Goal: Feedback & Contribution: Submit feedback/report problem

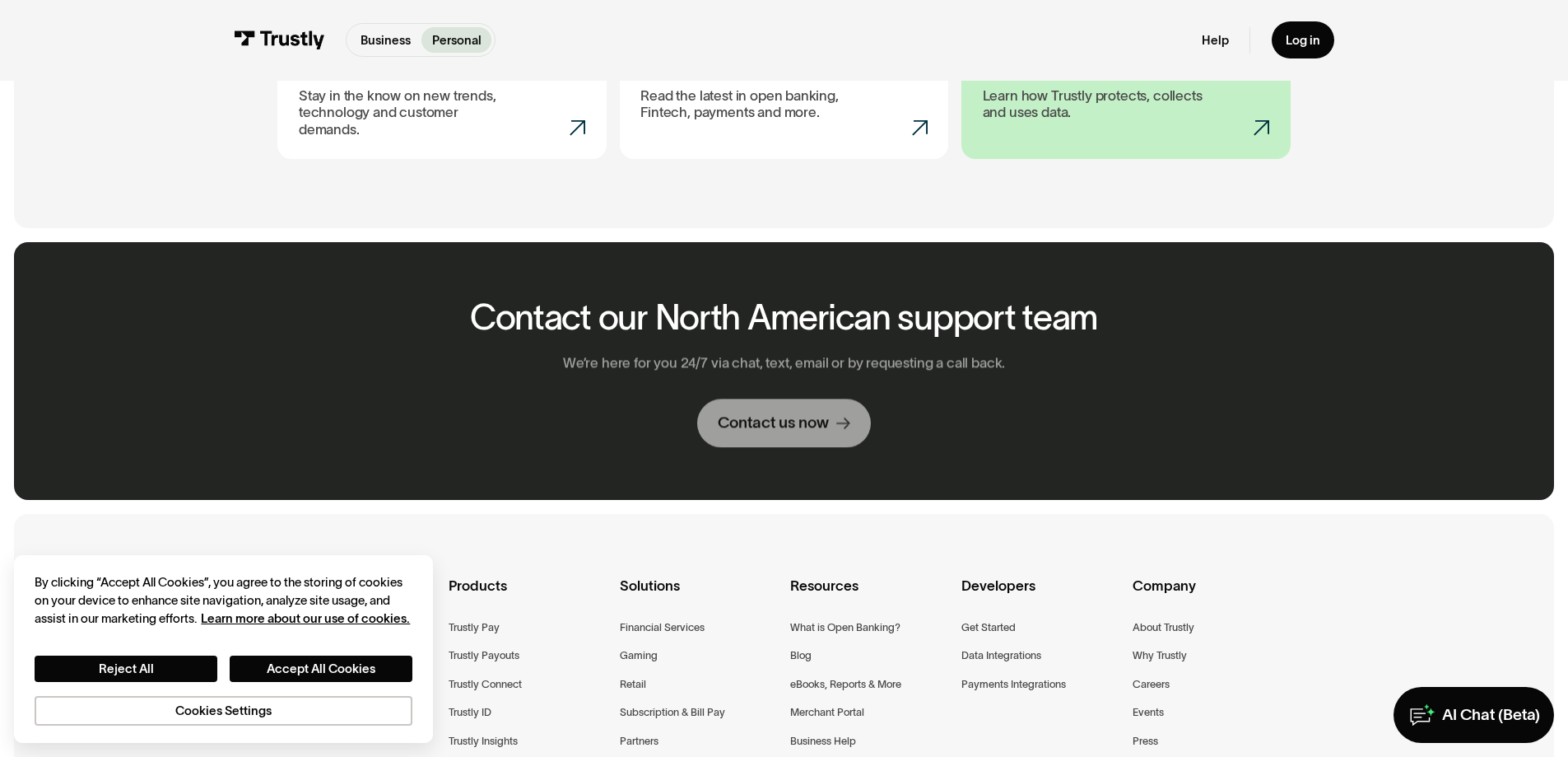
scroll to position [989, 0]
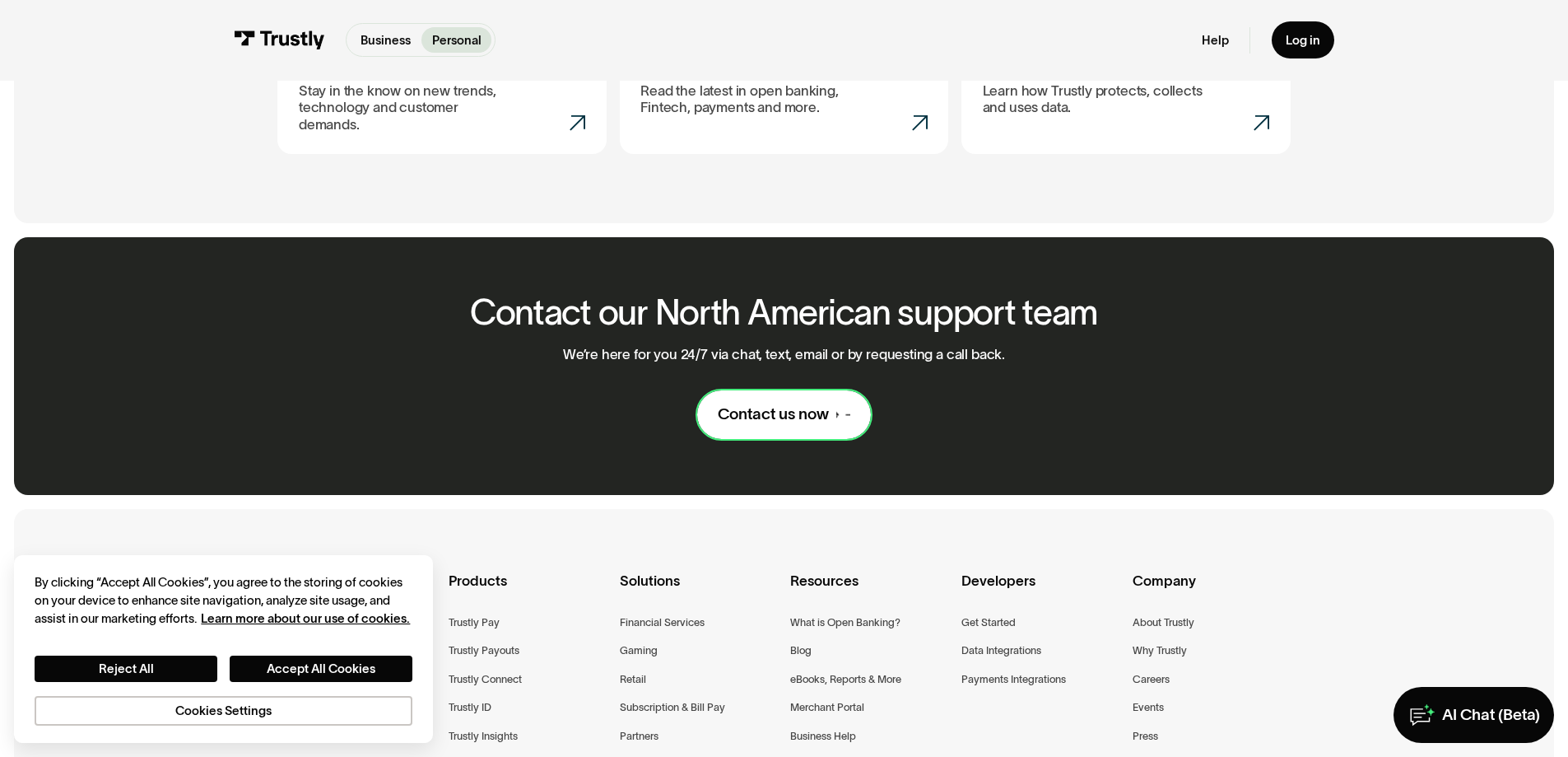
click at [789, 405] on div "Contact us now" at bounding box center [773, 415] width 111 height 21
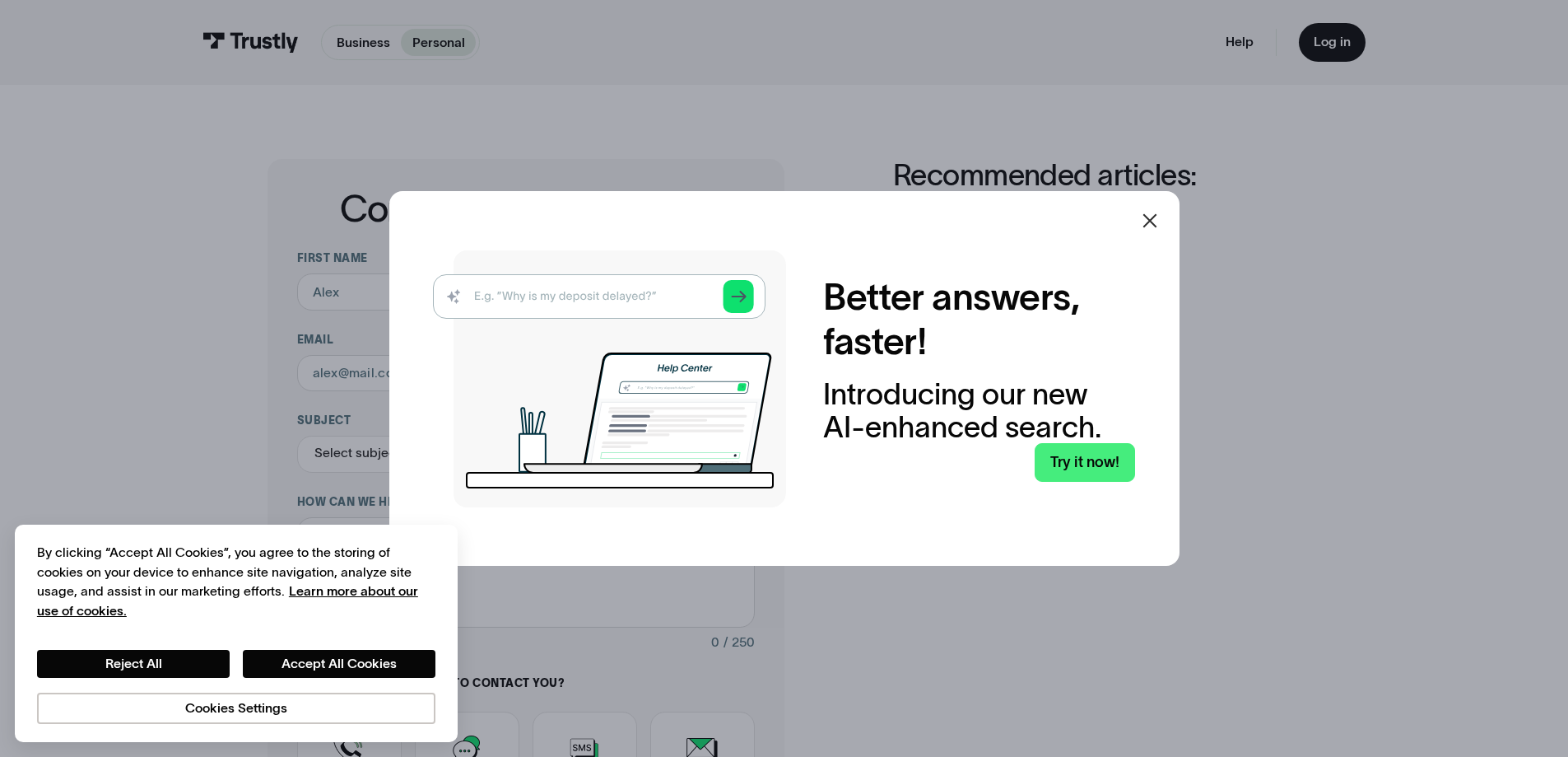
click at [1150, 219] on icon at bounding box center [1150, 221] width 20 height 20
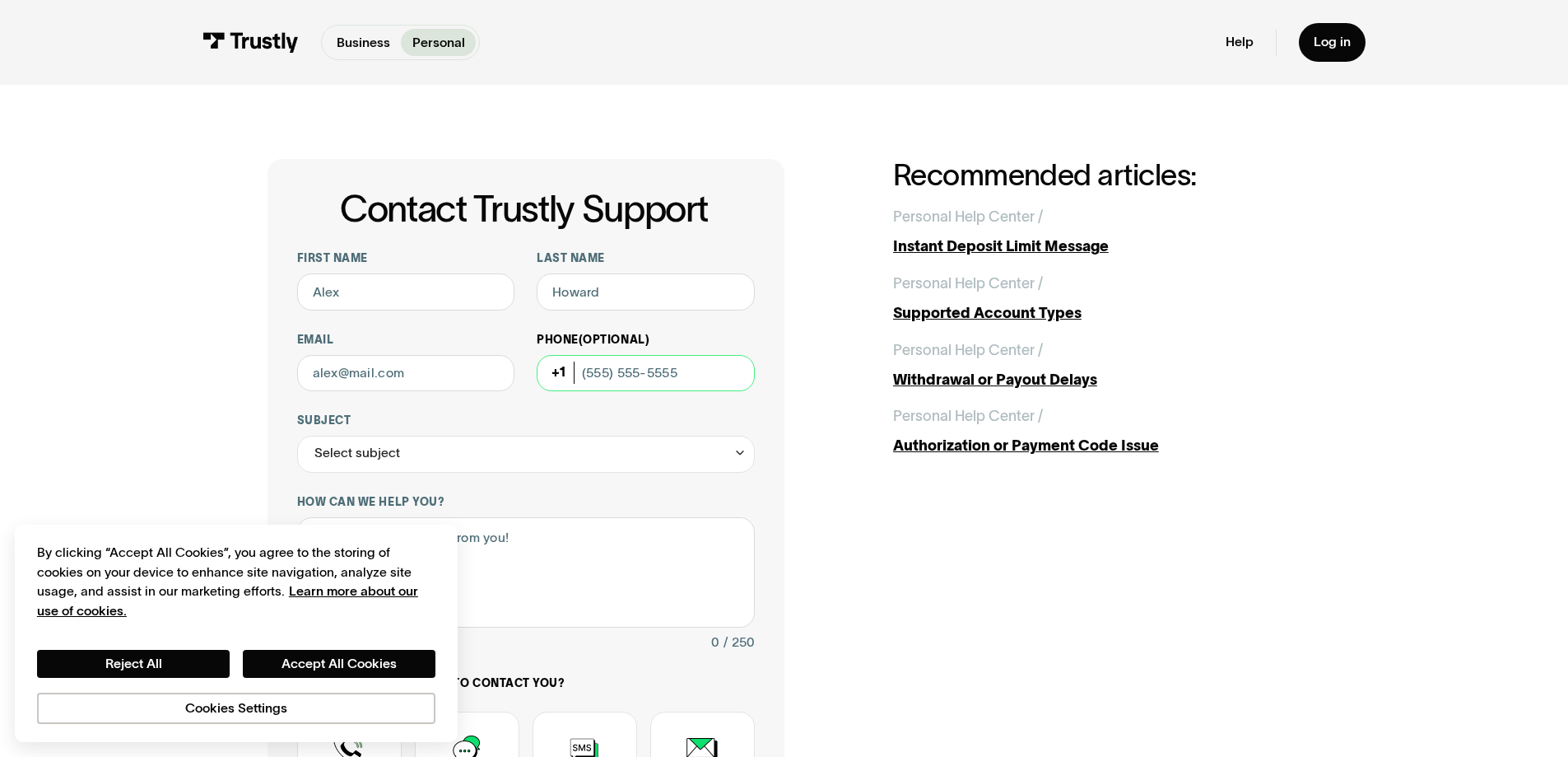
drag, startPoint x: 694, startPoint y: 369, endPoint x: 585, endPoint y: 373, distance: 109.1
click at [585, 373] on input "Phone (Optional)" at bounding box center [646, 373] width 218 height 37
type input "[PHONE_NUMBER]"
click at [449, 301] on input "First name" at bounding box center [406, 291] width 218 height 37
type input "[PERSON_NAME]"
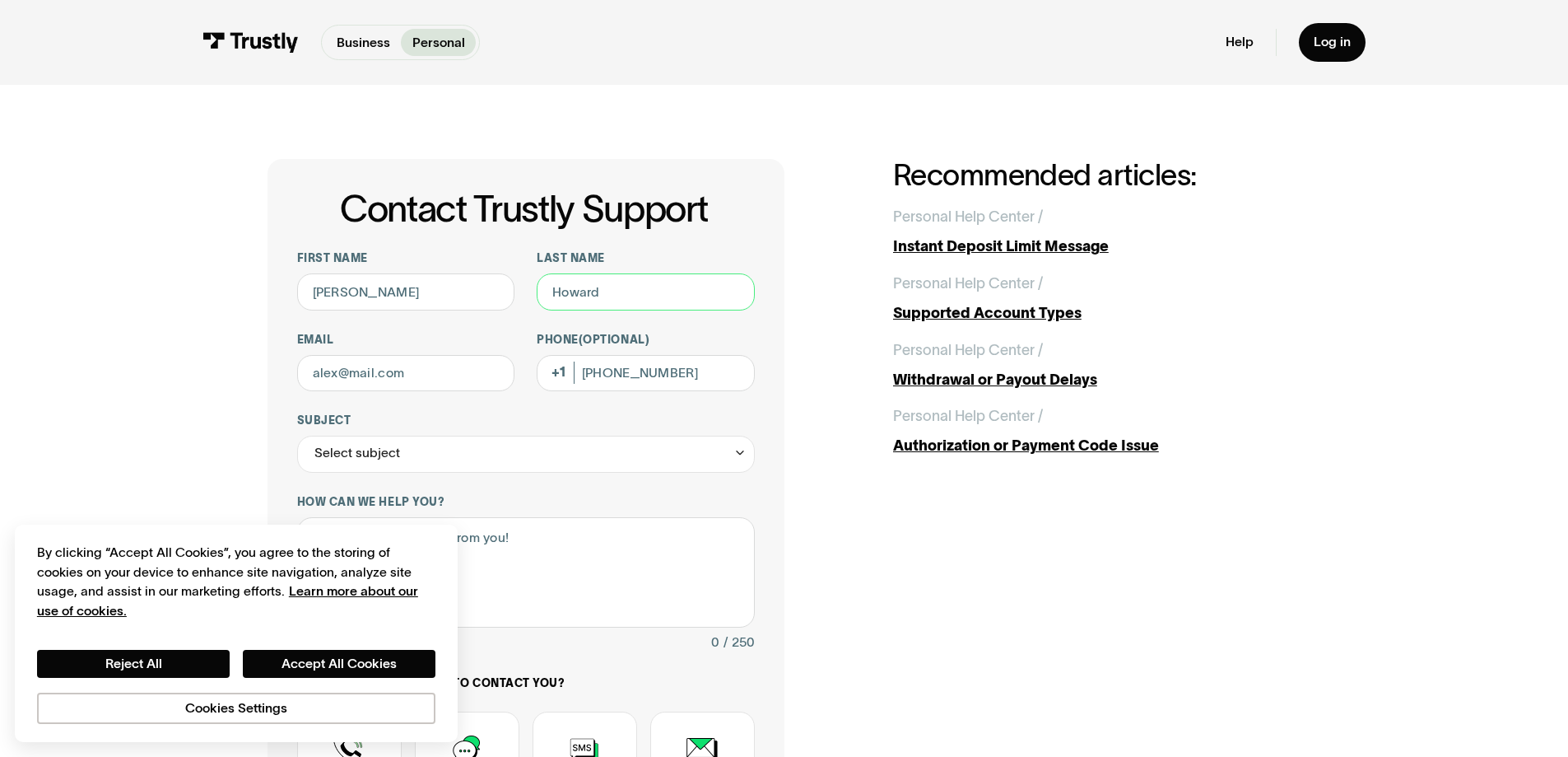
type input "[PERSON_NAME]"
click at [425, 369] on input "Email" at bounding box center [406, 373] width 218 height 37
type input "[PERSON_NAME][EMAIL_ADDRESS][PERSON_NAME][DOMAIN_NAME]"
click at [415, 455] on div "Select subject" at bounding box center [526, 453] width 458 height 37
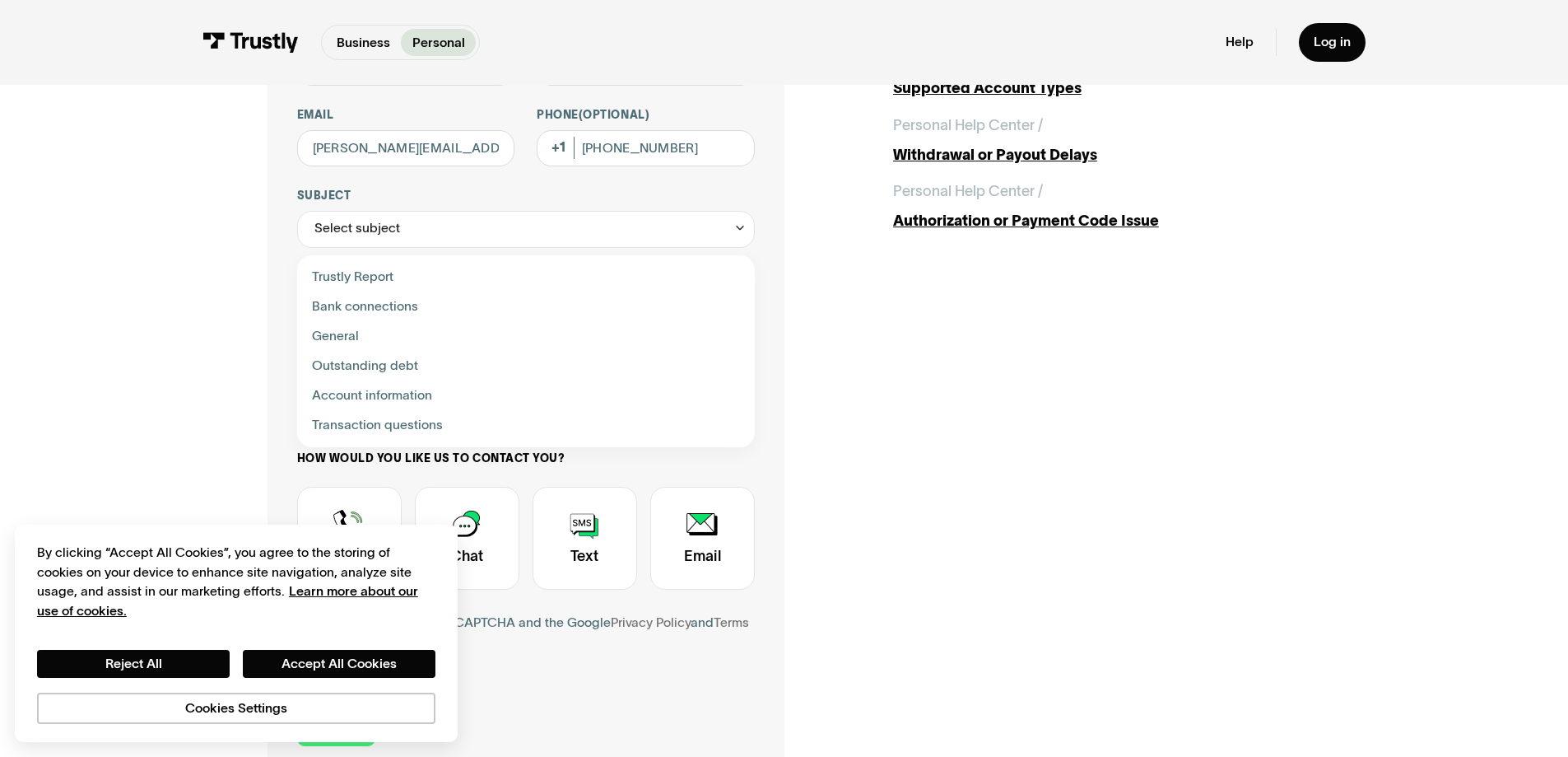
scroll to position [247, 0]
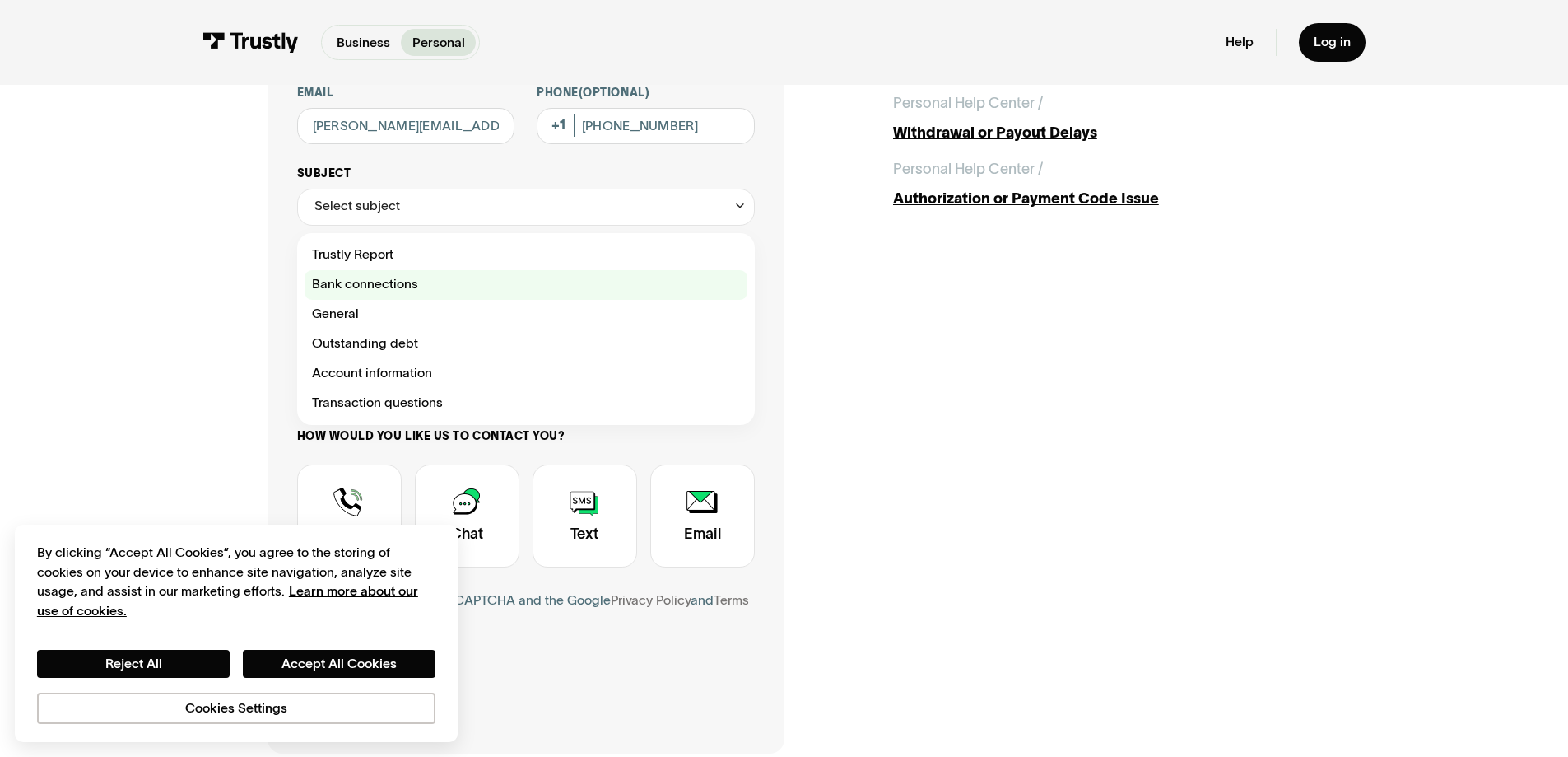
click at [395, 284] on div "Contact Trustly Support" at bounding box center [526, 285] width 443 height 30
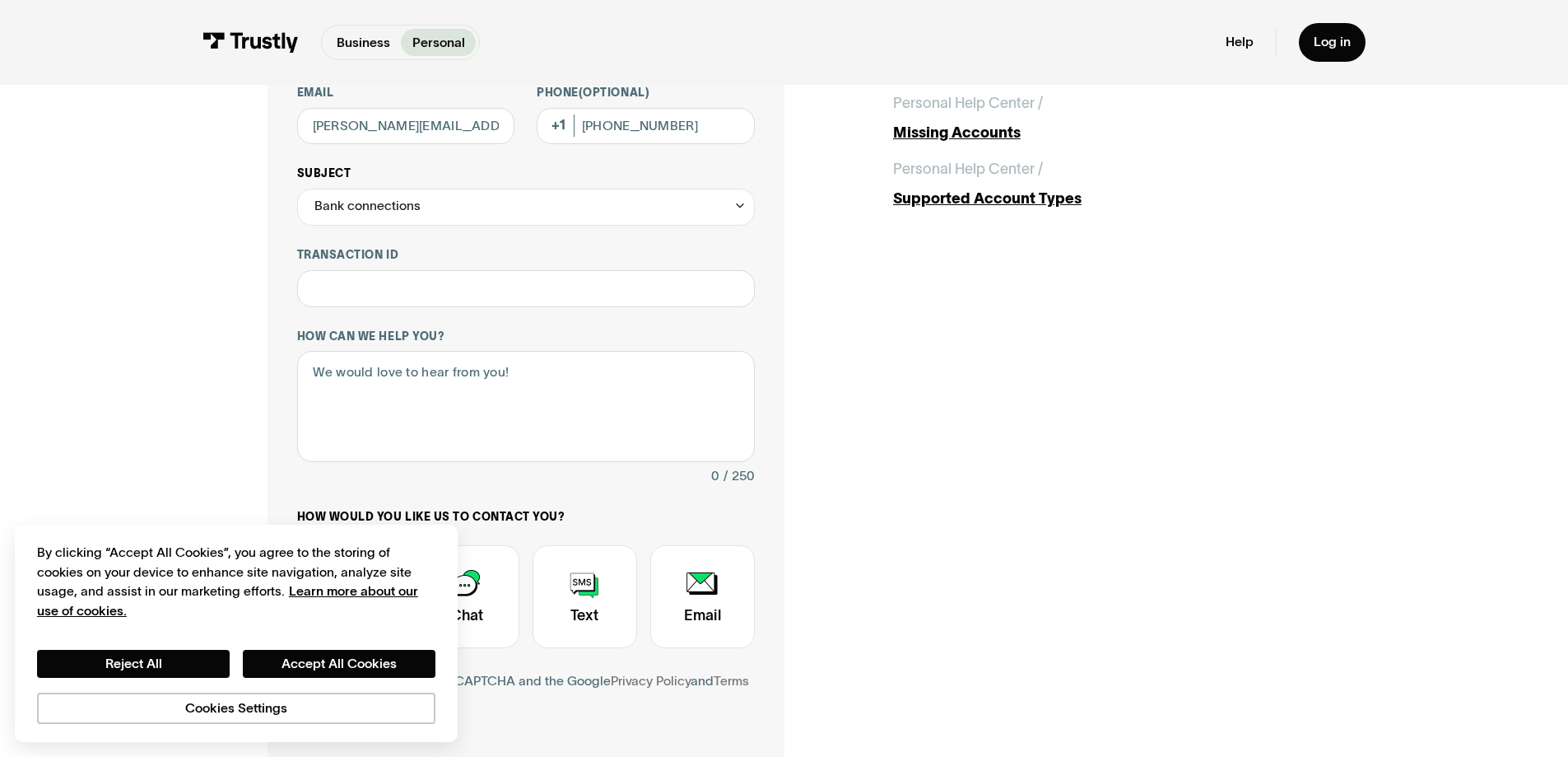
click at [413, 213] on div "Bank connections" at bounding box center [367, 206] width 106 height 23
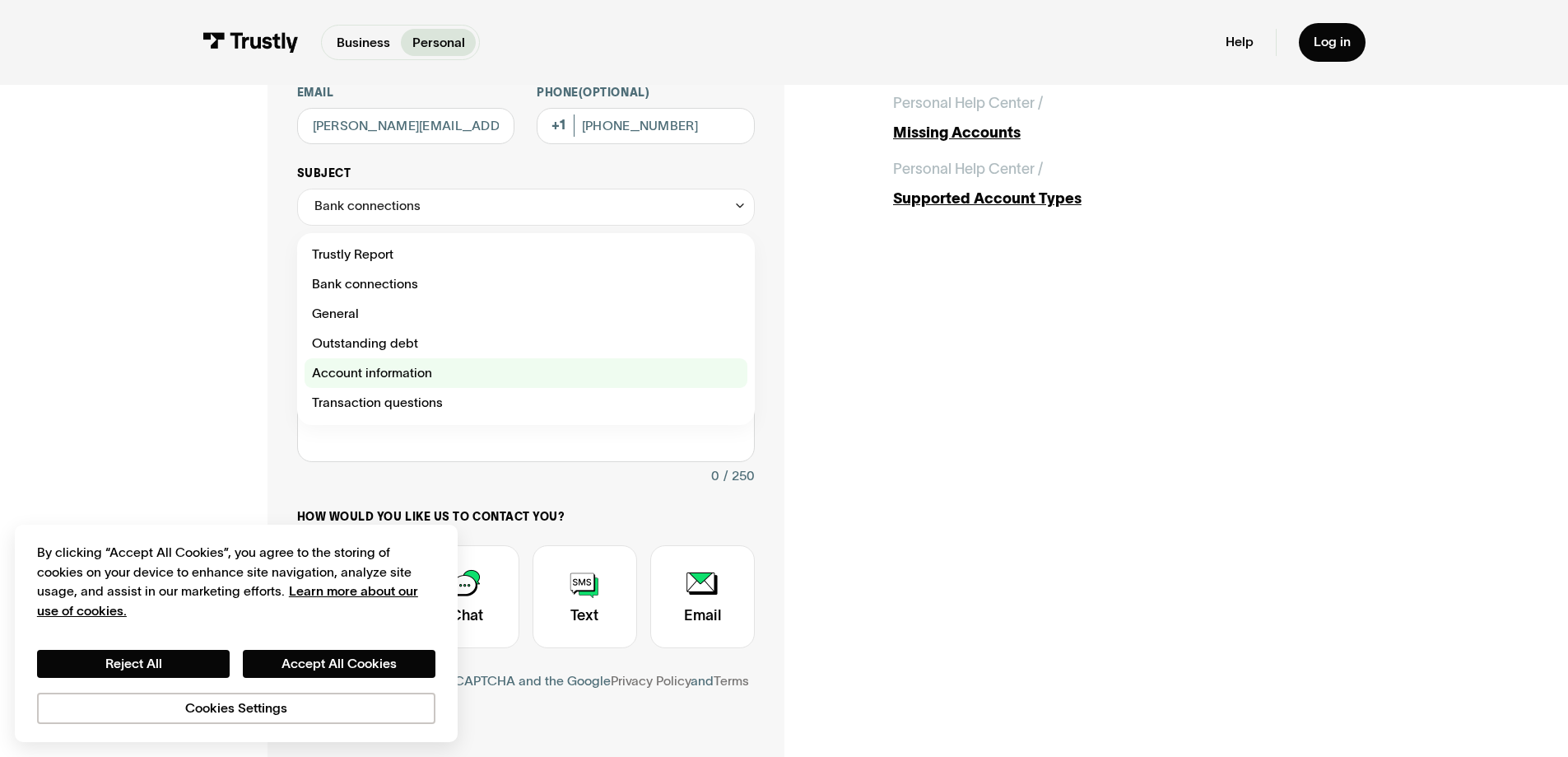
click at [401, 371] on div "Contact Trustly Support" at bounding box center [526, 372] width 443 height 30
type input "**********"
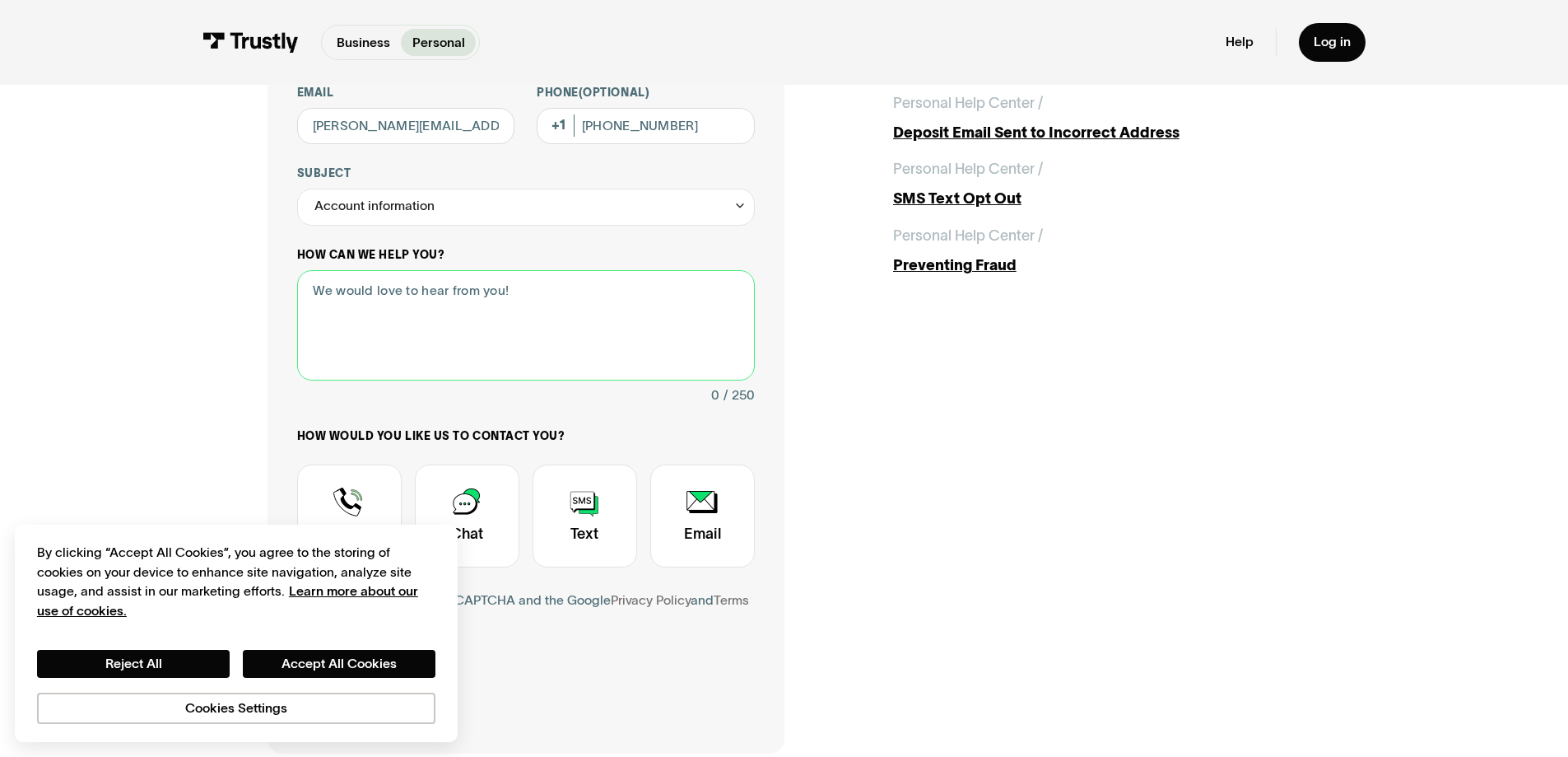
click at [404, 300] on textarea "How can we help you?" at bounding box center [526, 325] width 458 height 111
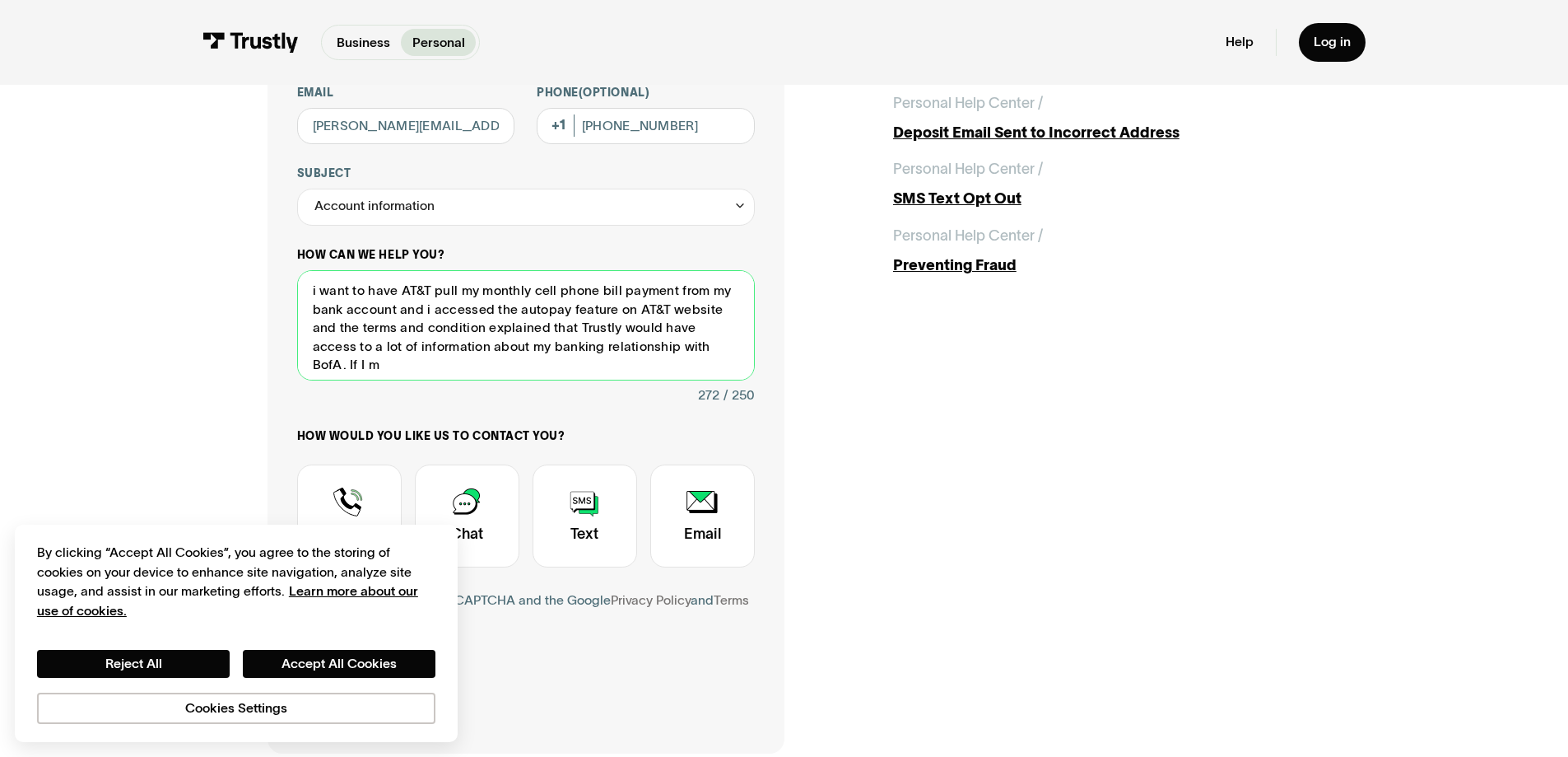
scroll to position [5, 0]
drag, startPoint x: 384, startPoint y: 367, endPoint x: 347, endPoint y: 368, distance: 37.0
click at [347, 368] on textarea "i want to have AT&T pull my monthly cell phone bill payment from my bank accoun…" at bounding box center [526, 325] width 458 height 111
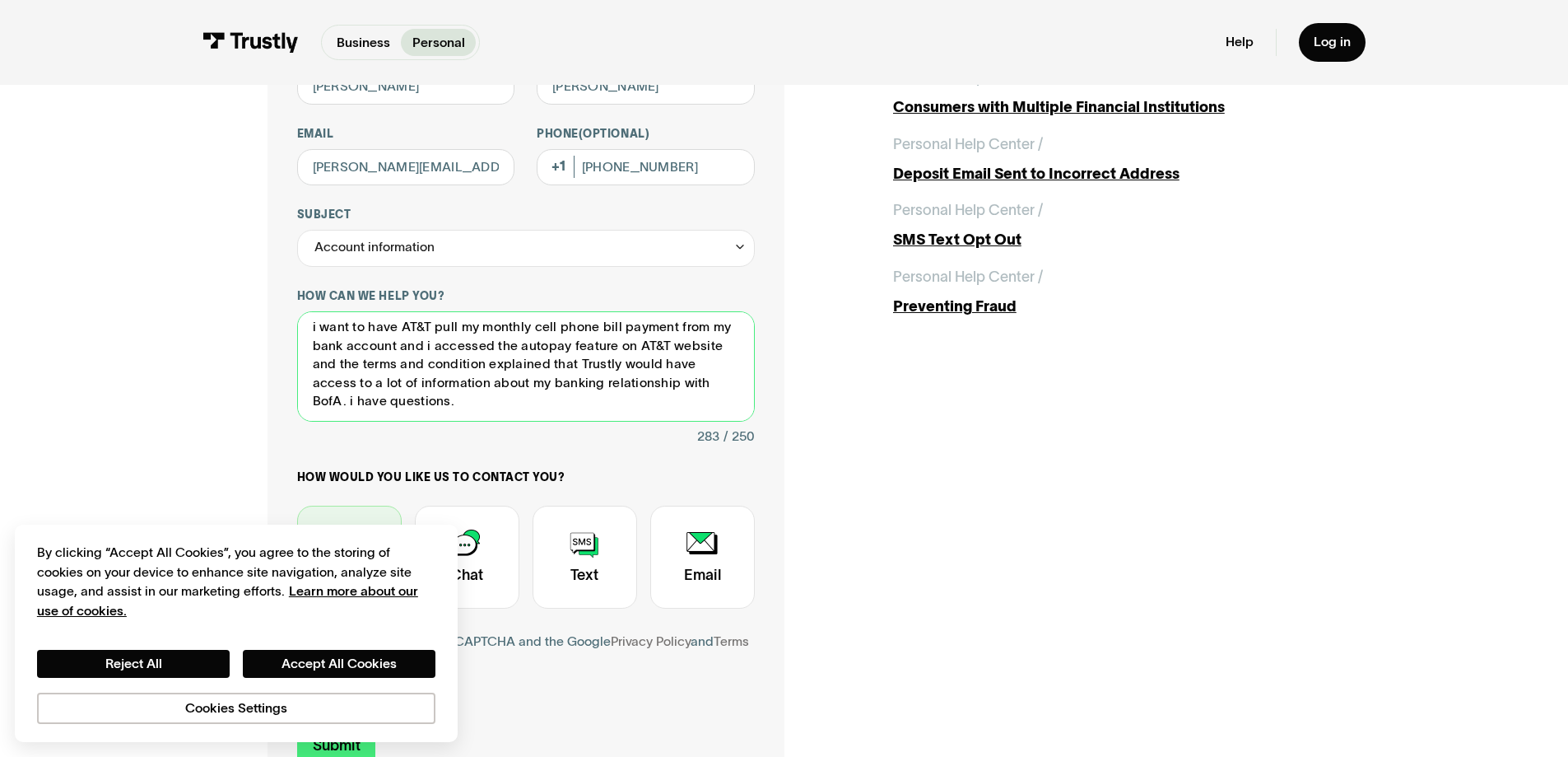
scroll to position [247, 0]
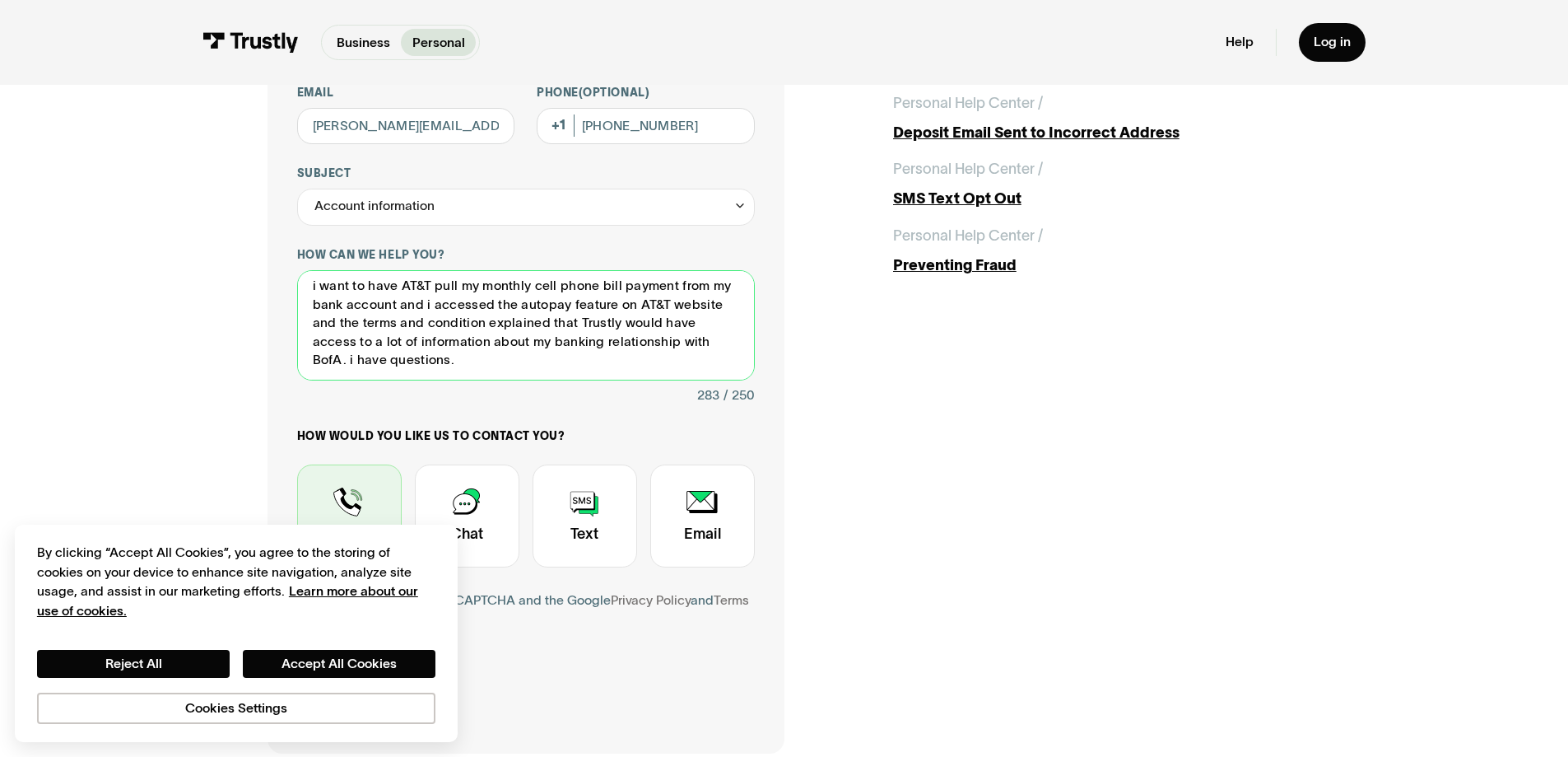
type textarea "i want to have AT&T pull my monthly cell phone bill payment from my bank accoun…"
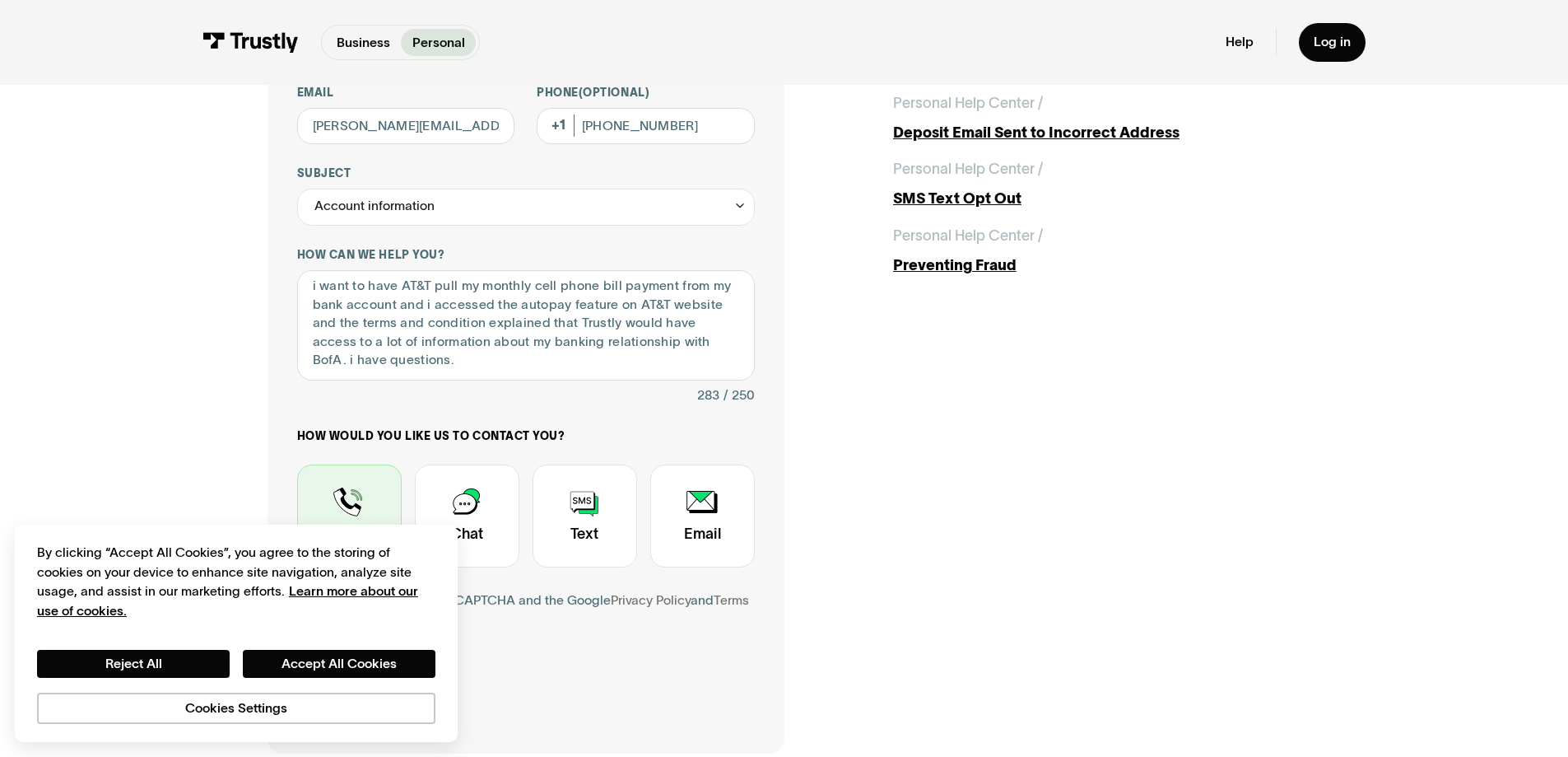
click at [348, 488] on div "Contact Trustly Support" at bounding box center [349, 515] width 104 height 103
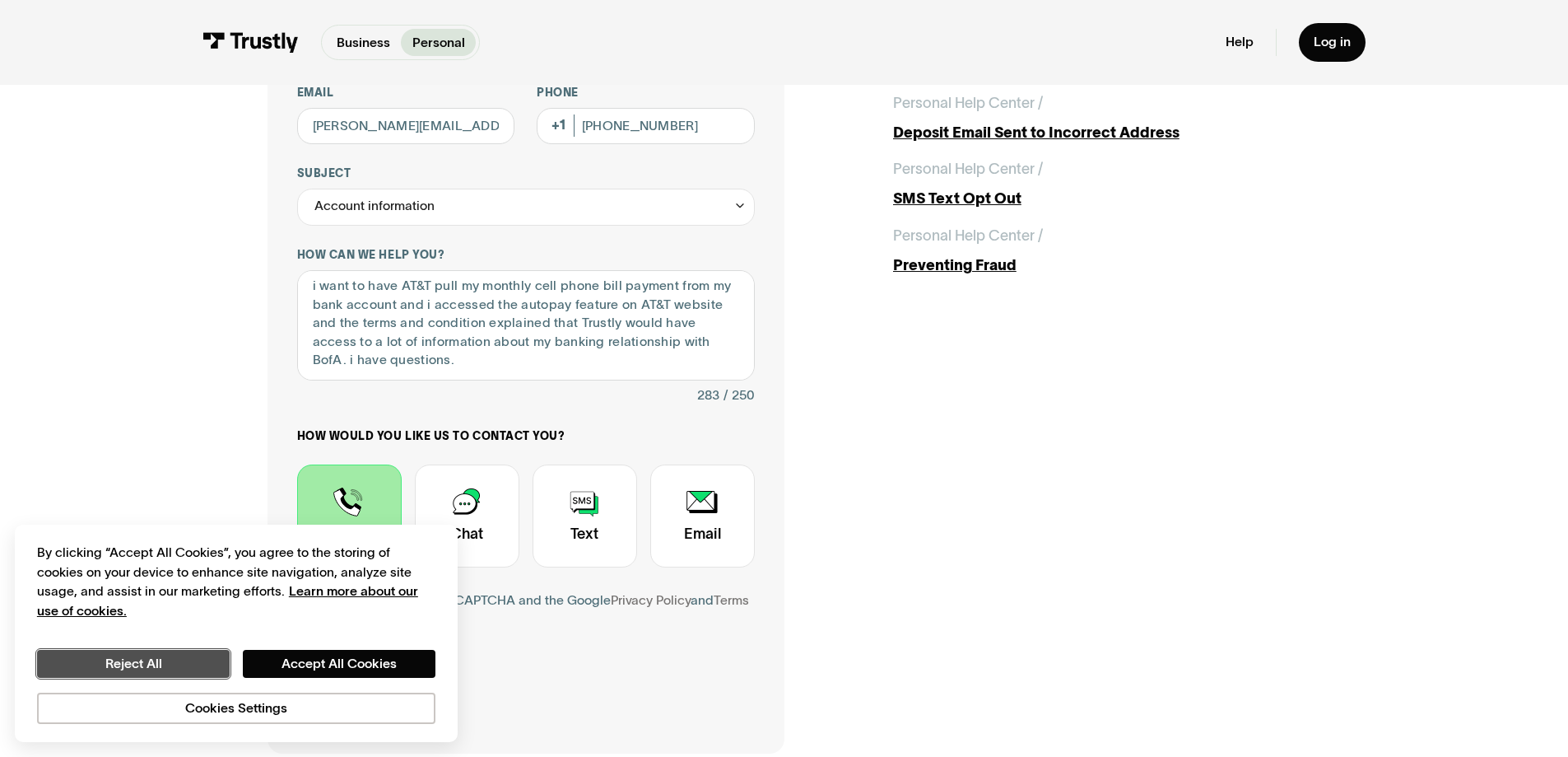
click at [195, 670] on button "Reject All" at bounding box center [133, 663] width 193 height 28
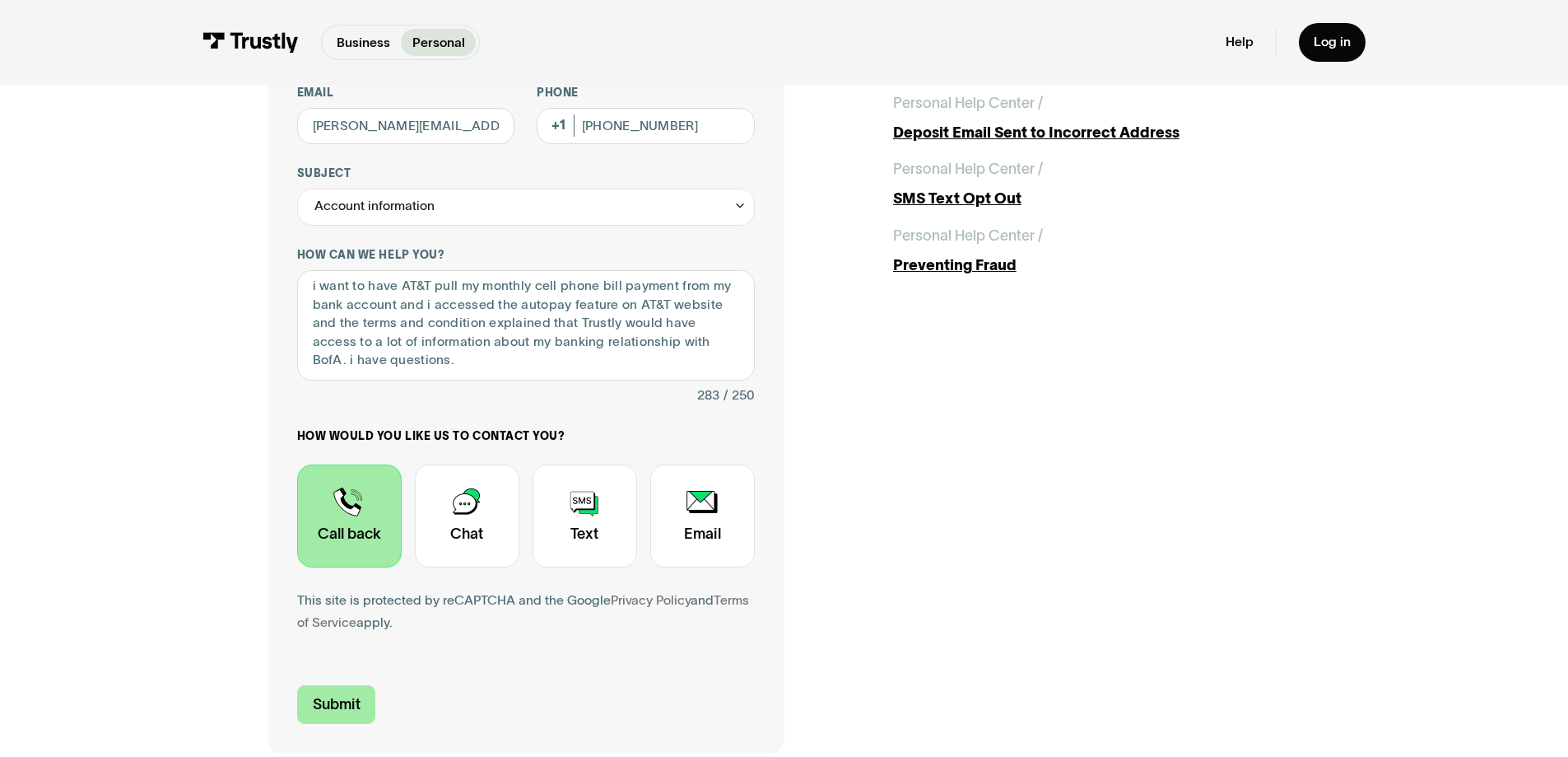
click at [337, 704] on input "Submit" at bounding box center [337, 704] width 79 height 39
type input "[PHONE_NUMBER]"
